Goal: Task Accomplishment & Management: Use online tool/utility

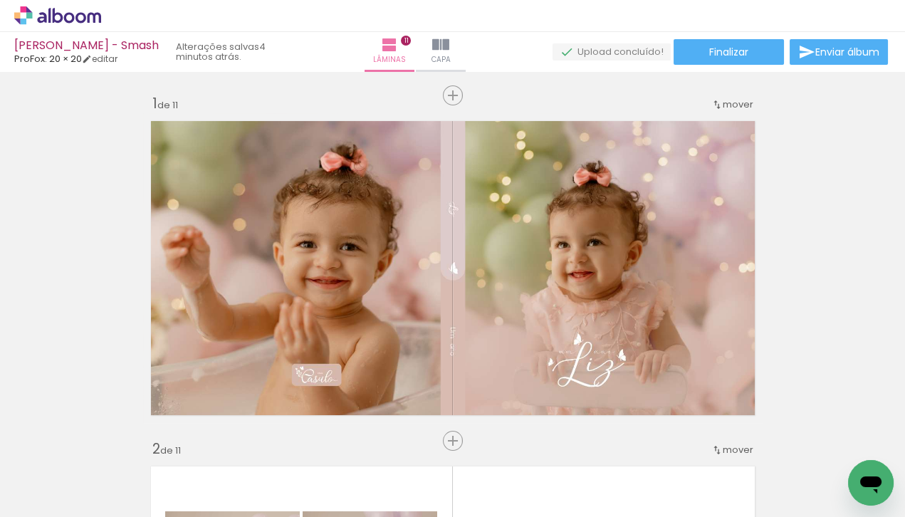
scroll to position [0, 1688]
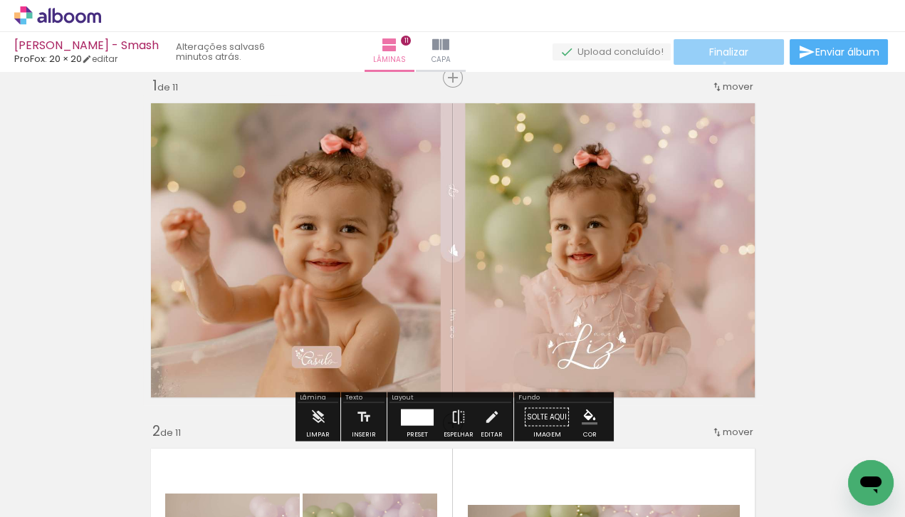
click at [719, 63] on paper-button "Finalizar" at bounding box center [729, 52] width 110 height 26
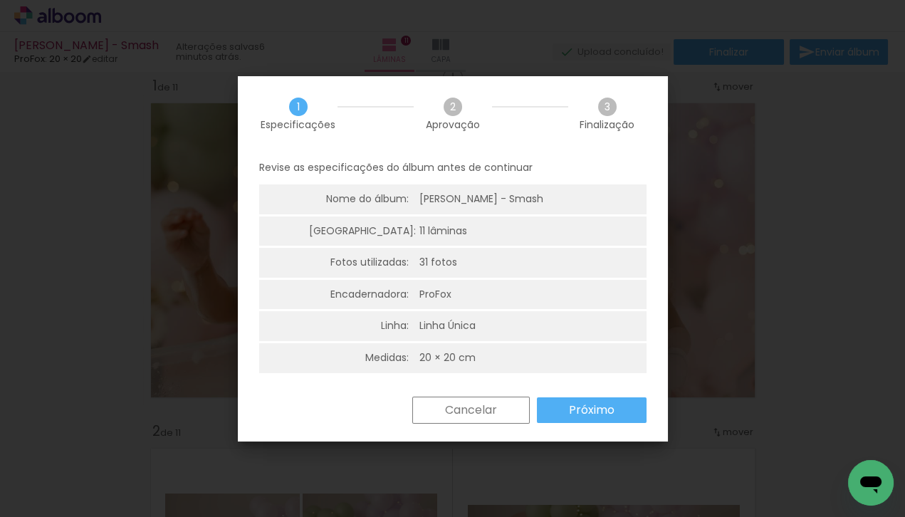
click at [0, 0] on slot "Próximo" at bounding box center [0, 0] width 0 height 0
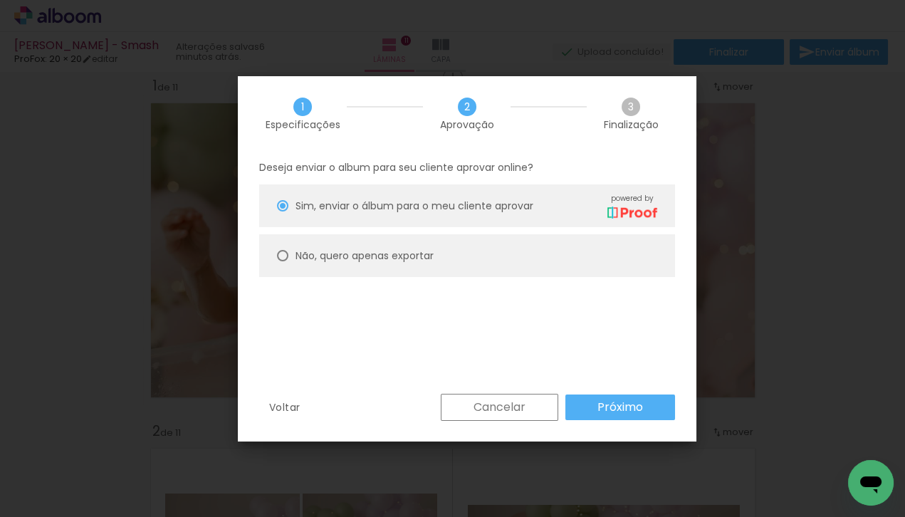
click at [0, 0] on slot "Próximo" at bounding box center [0, 0] width 0 height 0
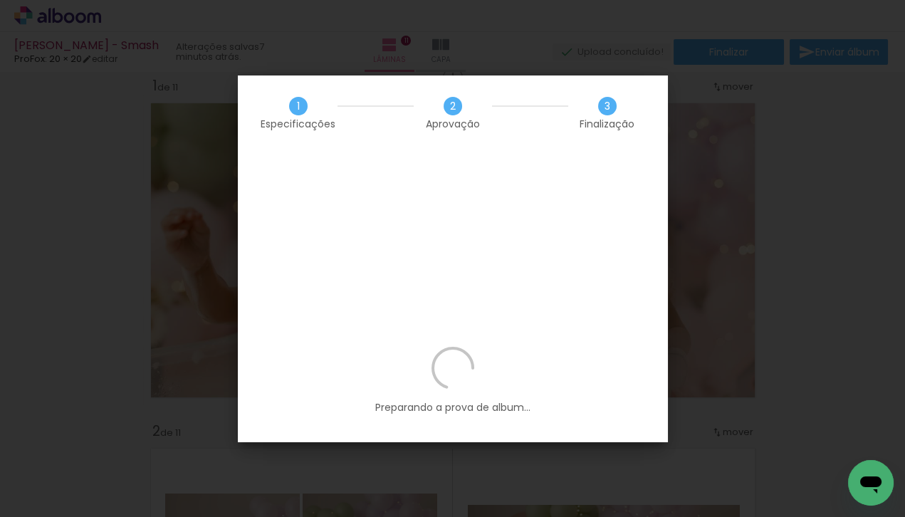
click at [712, 51] on iron-overlay-backdrop at bounding box center [452, 258] width 905 height 517
click at [771, 119] on iron-overlay-backdrop at bounding box center [452, 258] width 905 height 517
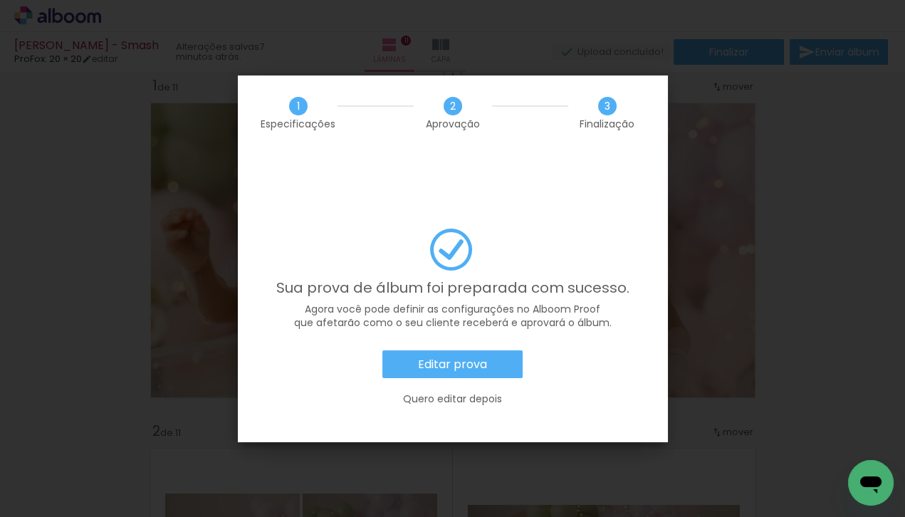
click at [0, 0] on slot "Editar prova" at bounding box center [0, 0] width 0 height 0
